Goal: Task Accomplishment & Management: Manage account settings

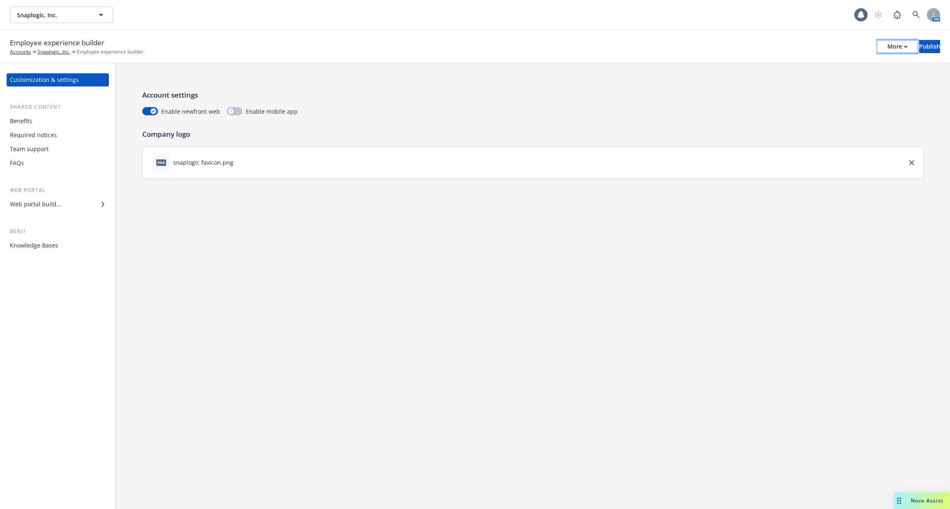
click at [877, 45] on button "More" at bounding box center [897, 46] width 40 height 13
click at [856, 80] on link "Copy portal link" at bounding box center [829, 81] width 122 height 16
